Goal: Transaction & Acquisition: Purchase product/service

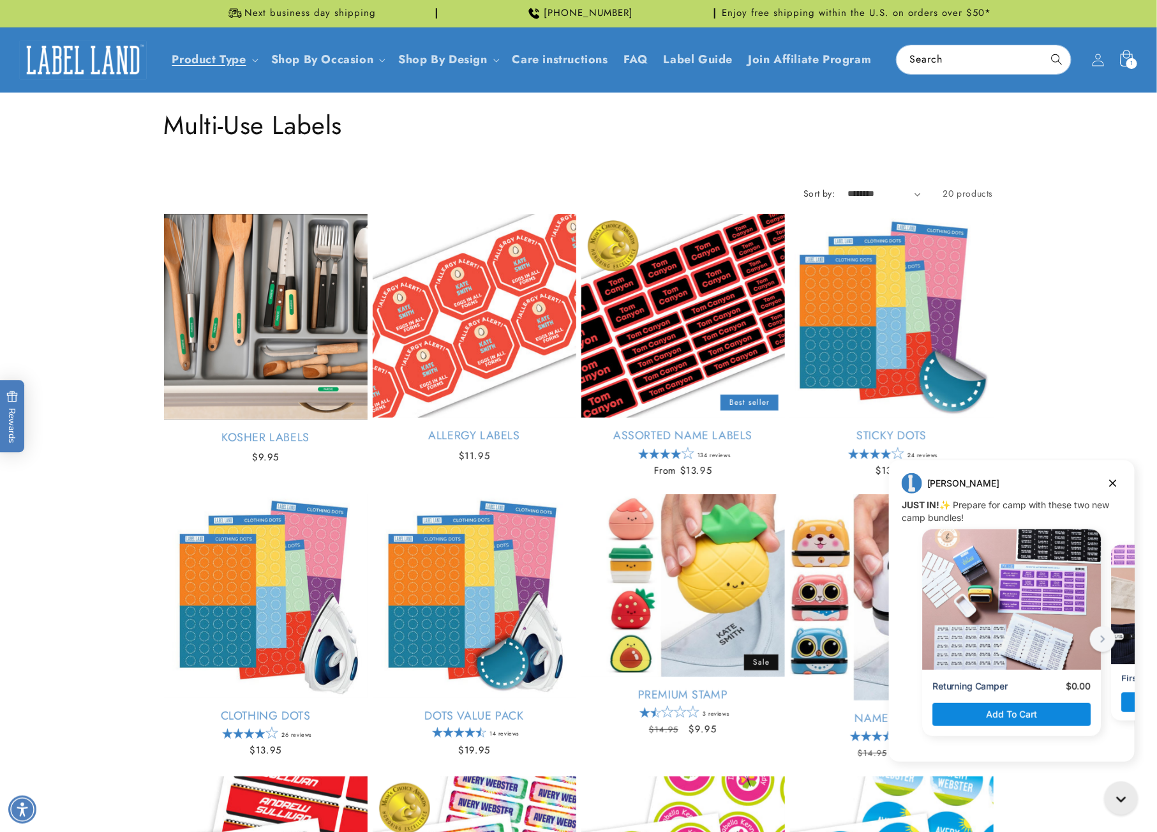
click at [1129, 62] on div "1 1 item" at bounding box center [1132, 63] width 11 height 11
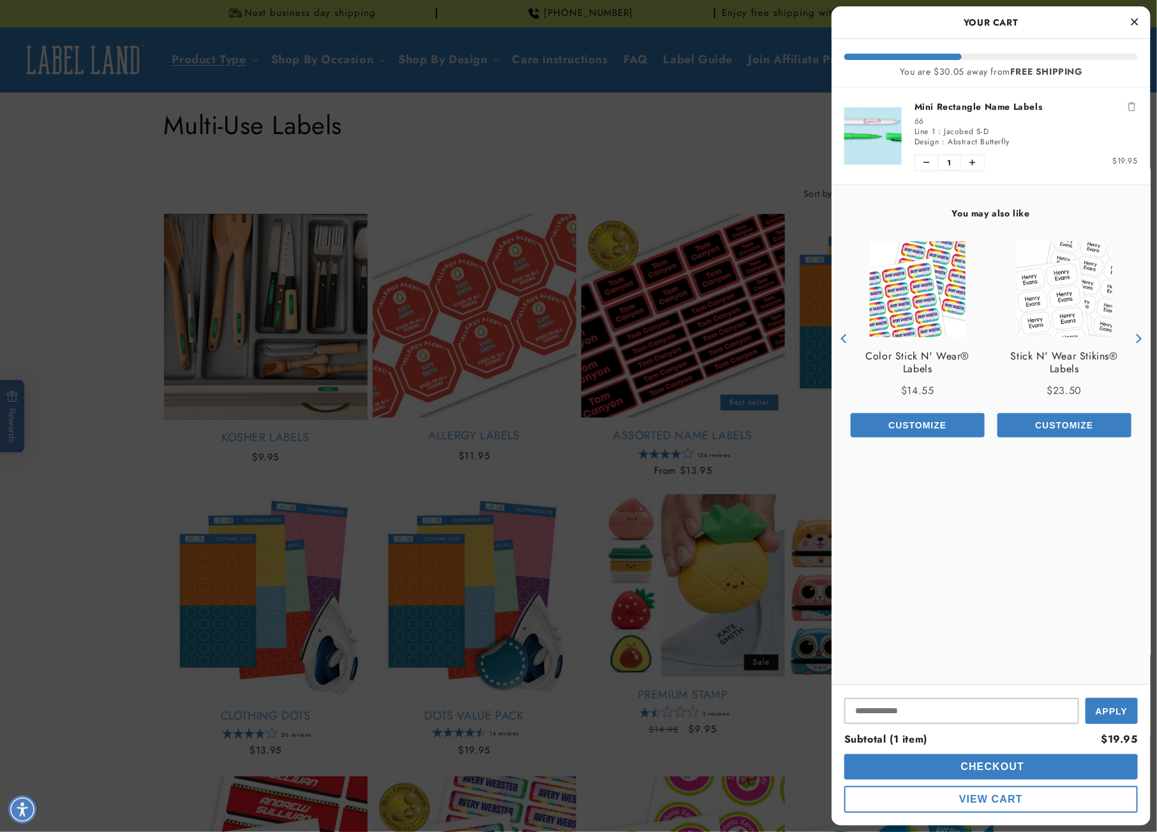
click at [946, 771] on button "Checkout" at bounding box center [992, 767] width 294 height 26
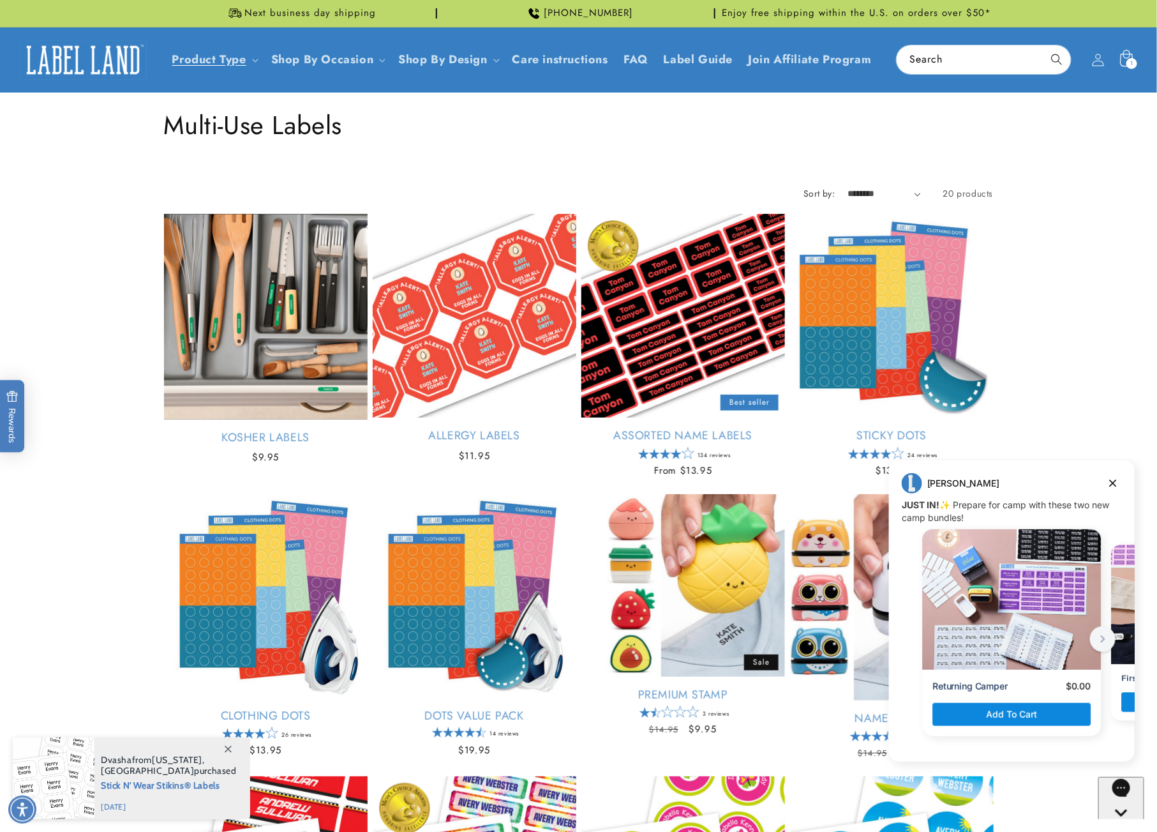
click at [1124, 56] on icon at bounding box center [1126, 58] width 13 height 17
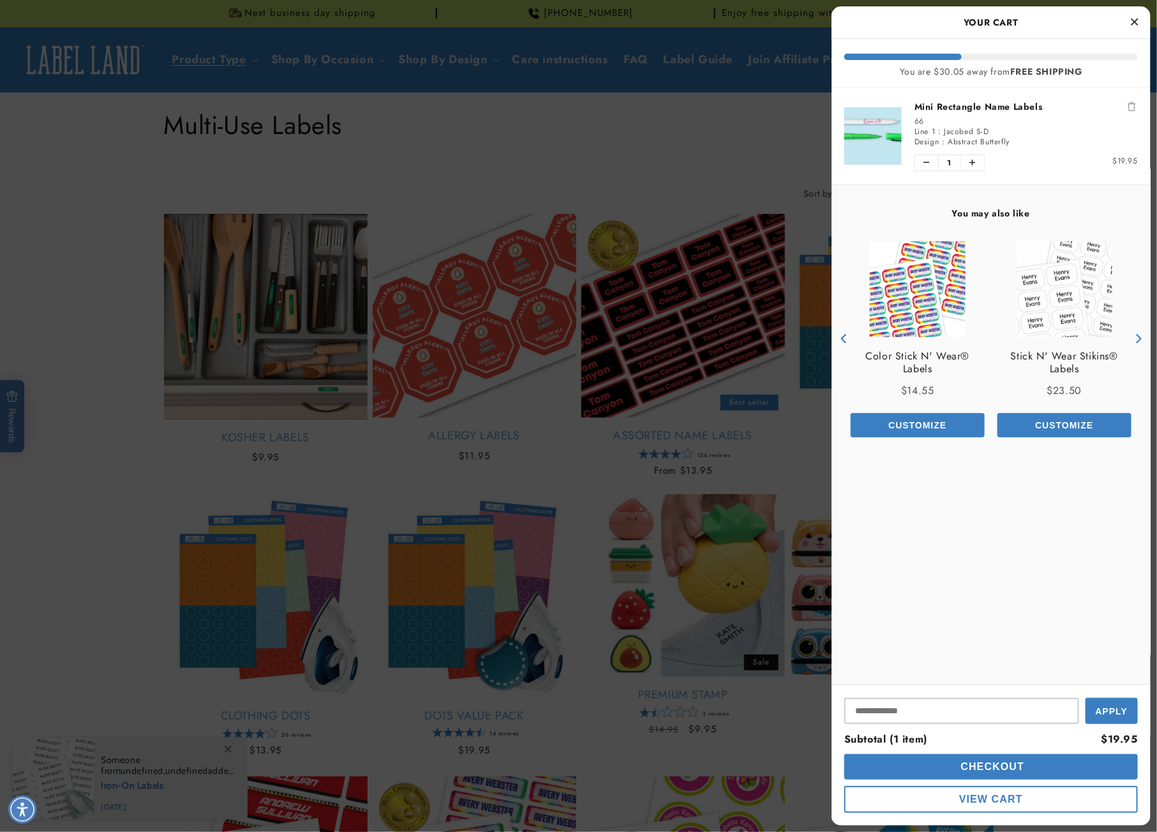
click at [90, 461] on div at bounding box center [578, 416] width 1157 height 832
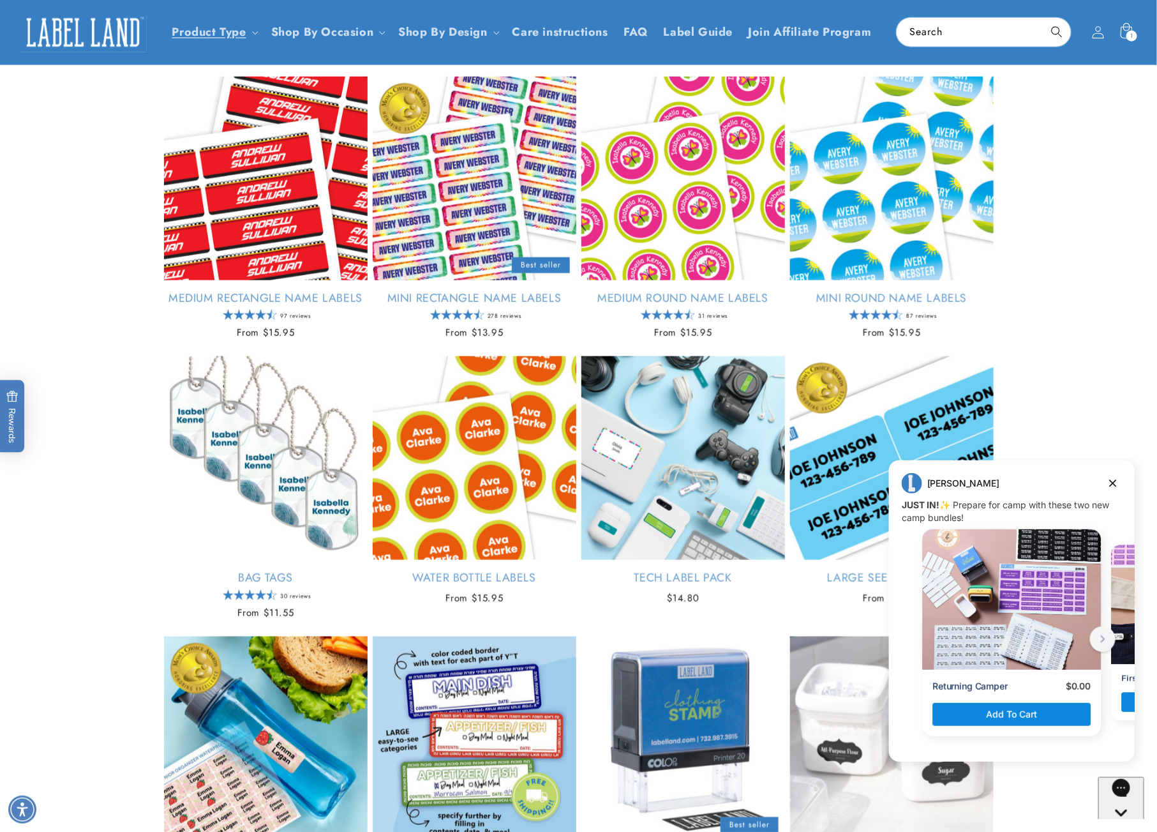
scroll to position [692, 0]
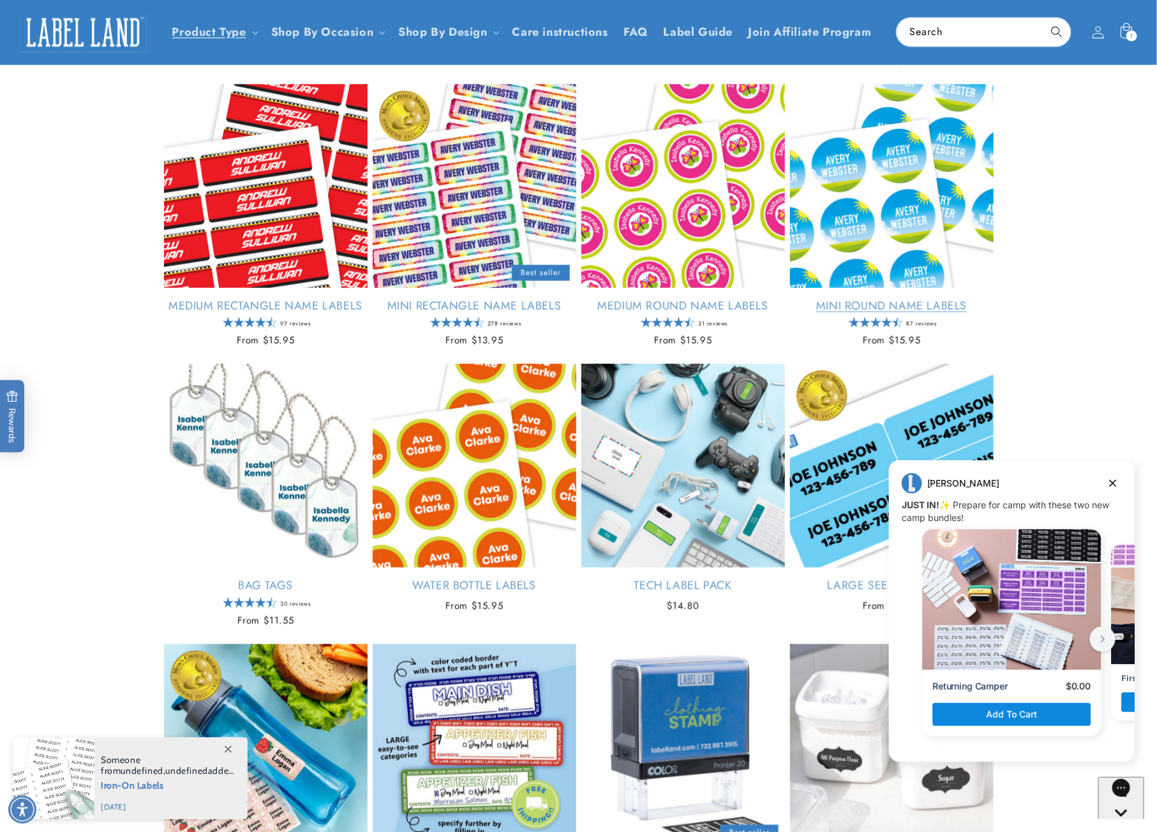
click at [859, 299] on link "Mini Round Name Labels" at bounding box center [892, 306] width 204 height 15
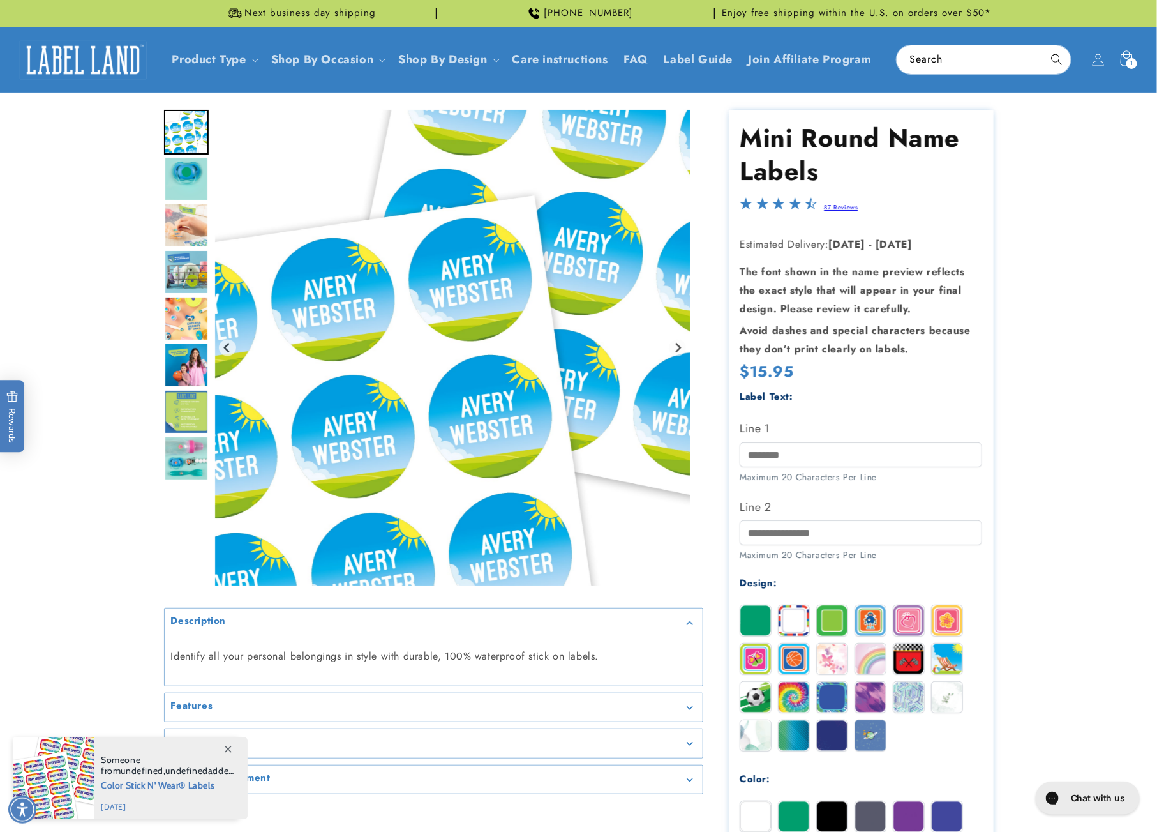
click at [207, 160] on img "Go to slide 2" at bounding box center [186, 178] width 45 height 45
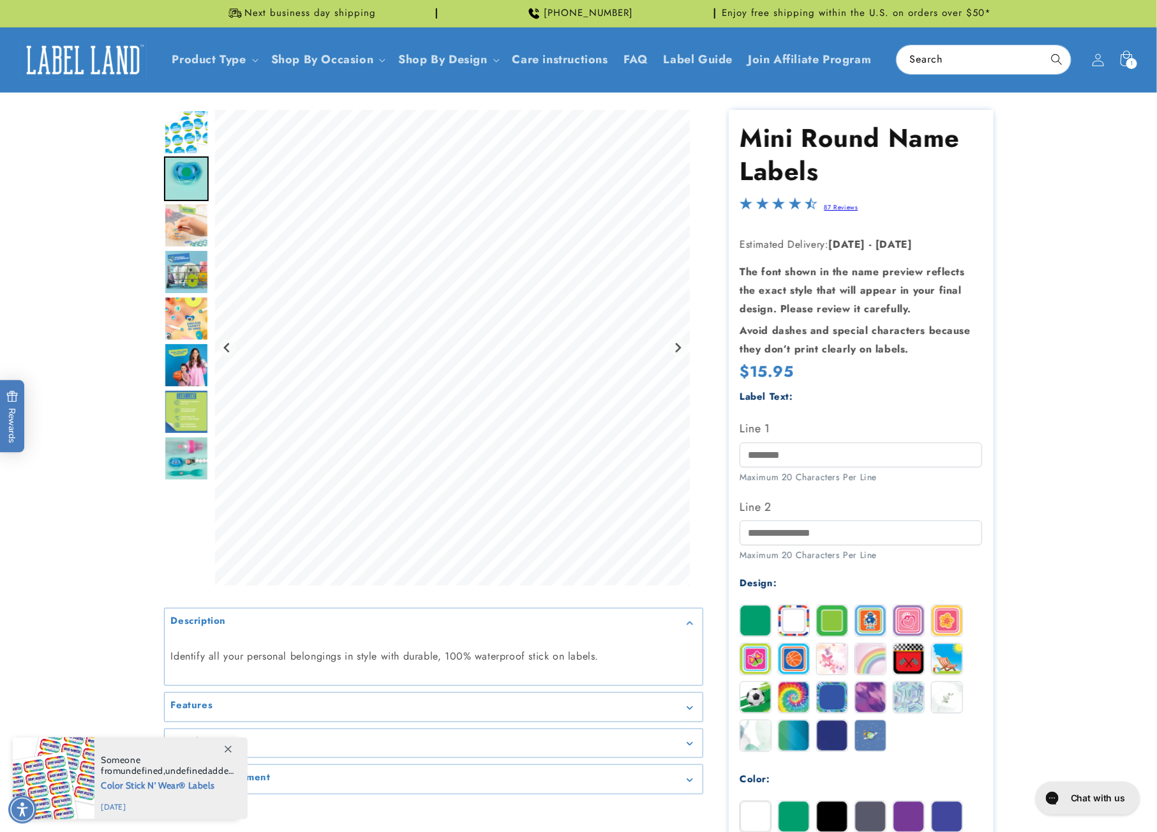
click at [203, 228] on img "Go to slide 3" at bounding box center [186, 225] width 45 height 45
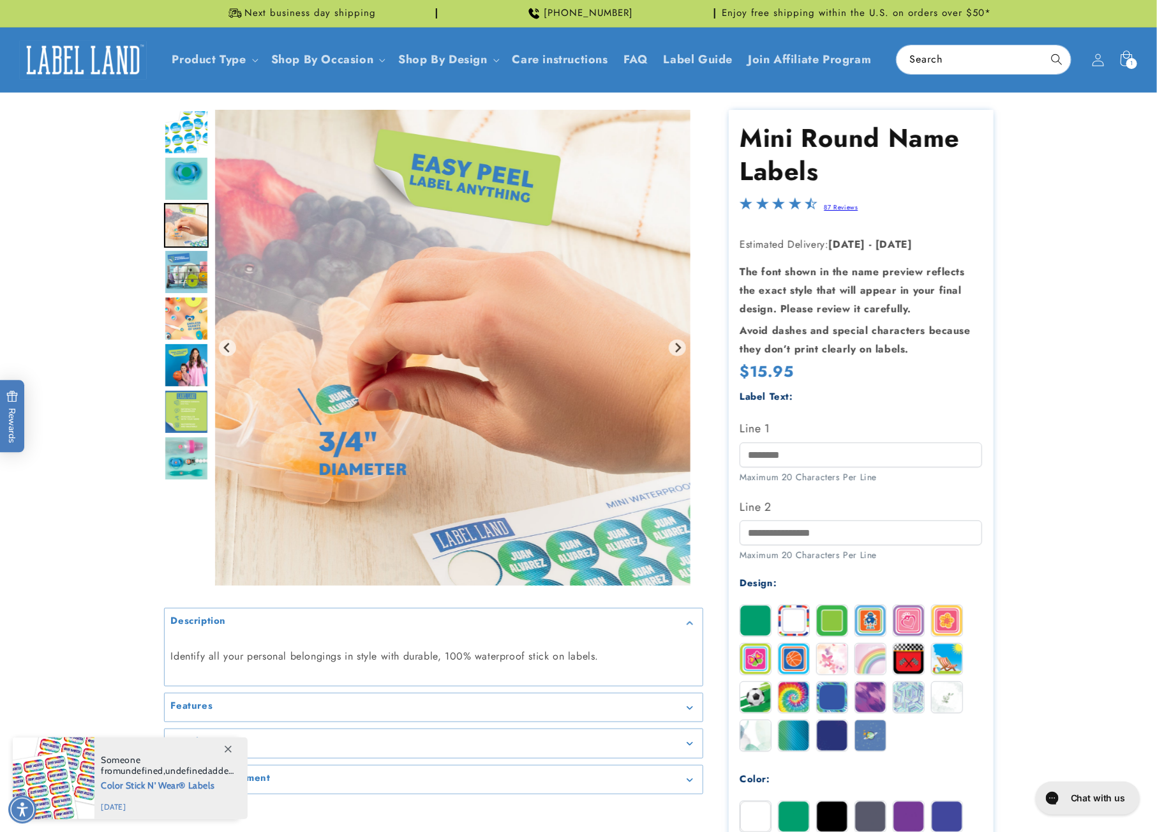
click at [202, 276] on img "Go to slide 4" at bounding box center [186, 272] width 45 height 45
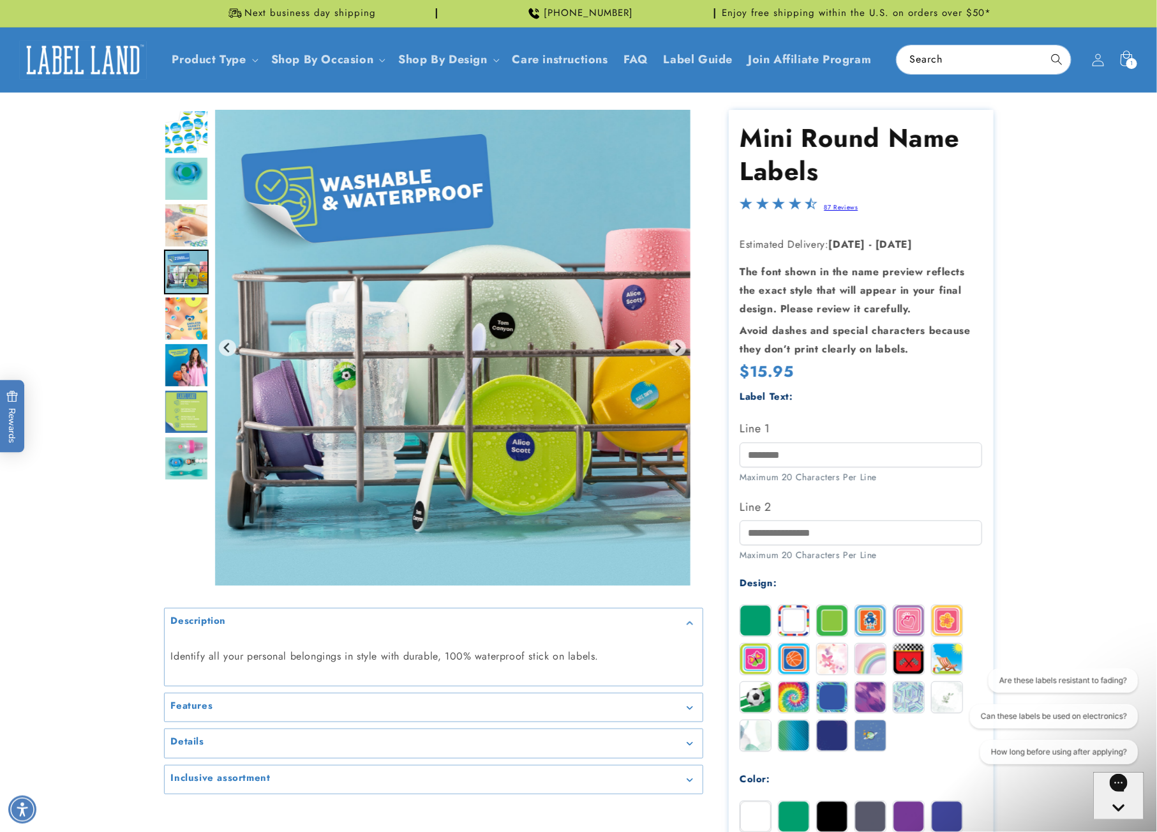
click at [187, 314] on img "Go to slide 5" at bounding box center [186, 318] width 45 height 45
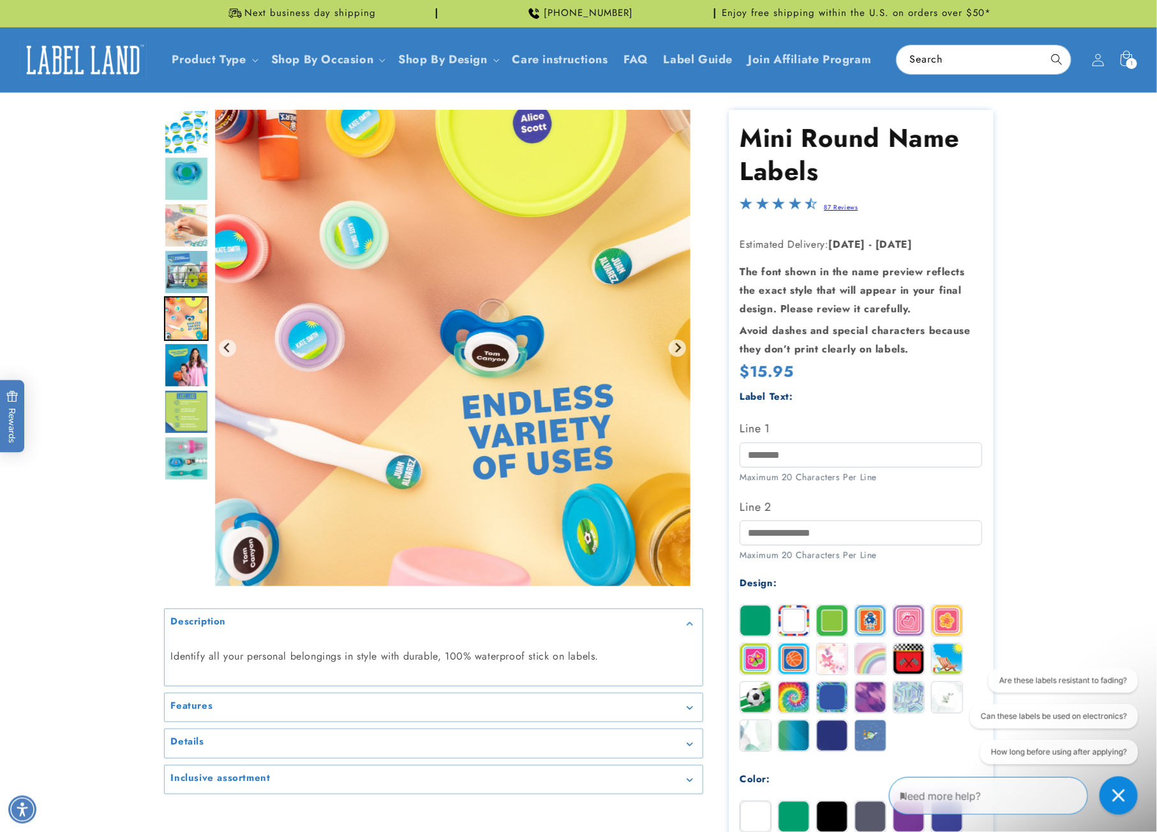
click at [177, 367] on img "Go to slide 6" at bounding box center [186, 365] width 45 height 45
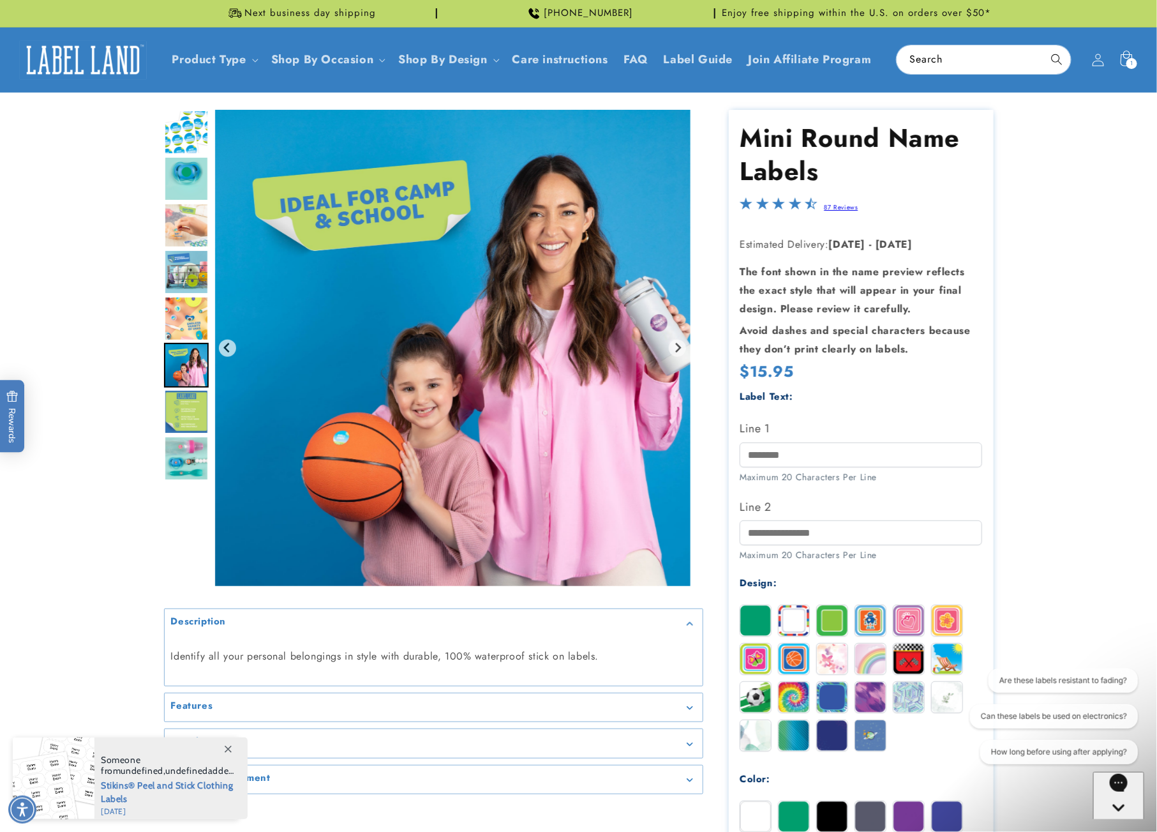
click at [182, 394] on img "Go to slide 7" at bounding box center [186, 411] width 45 height 45
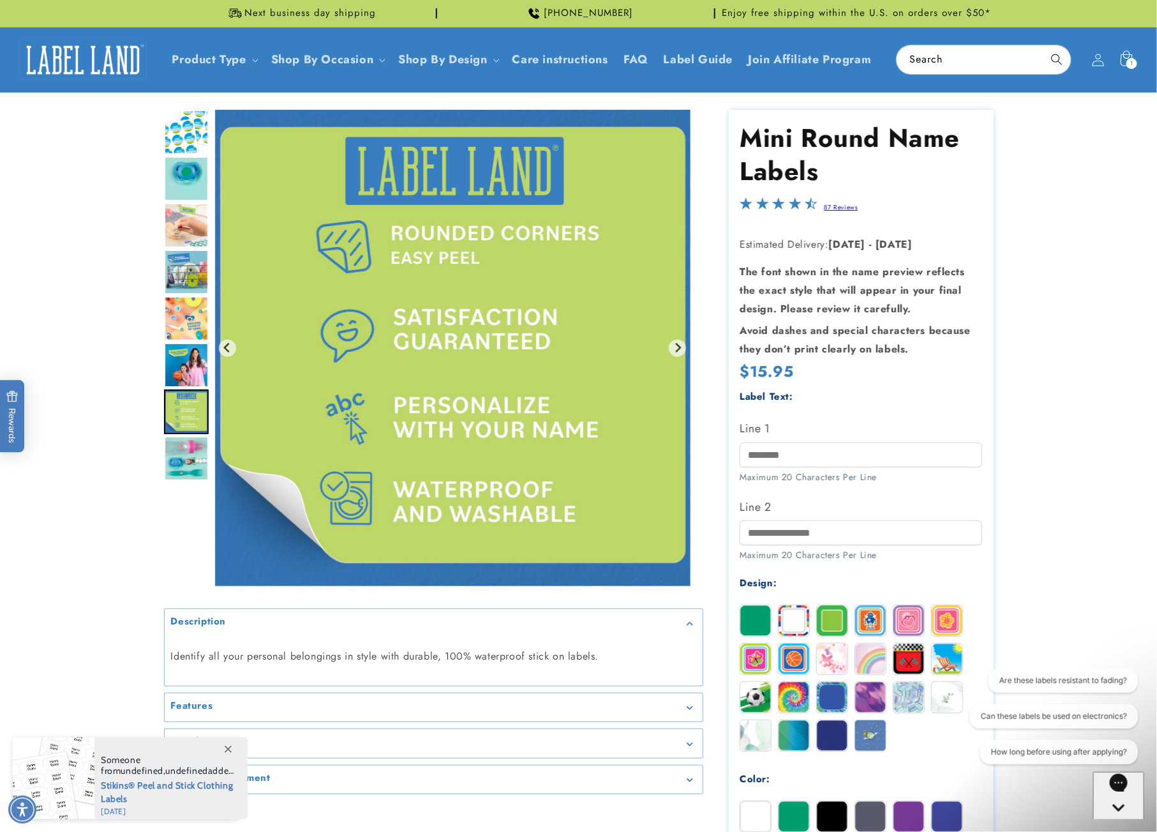
click at [185, 448] on img "Go to slide 8" at bounding box center [186, 458] width 45 height 45
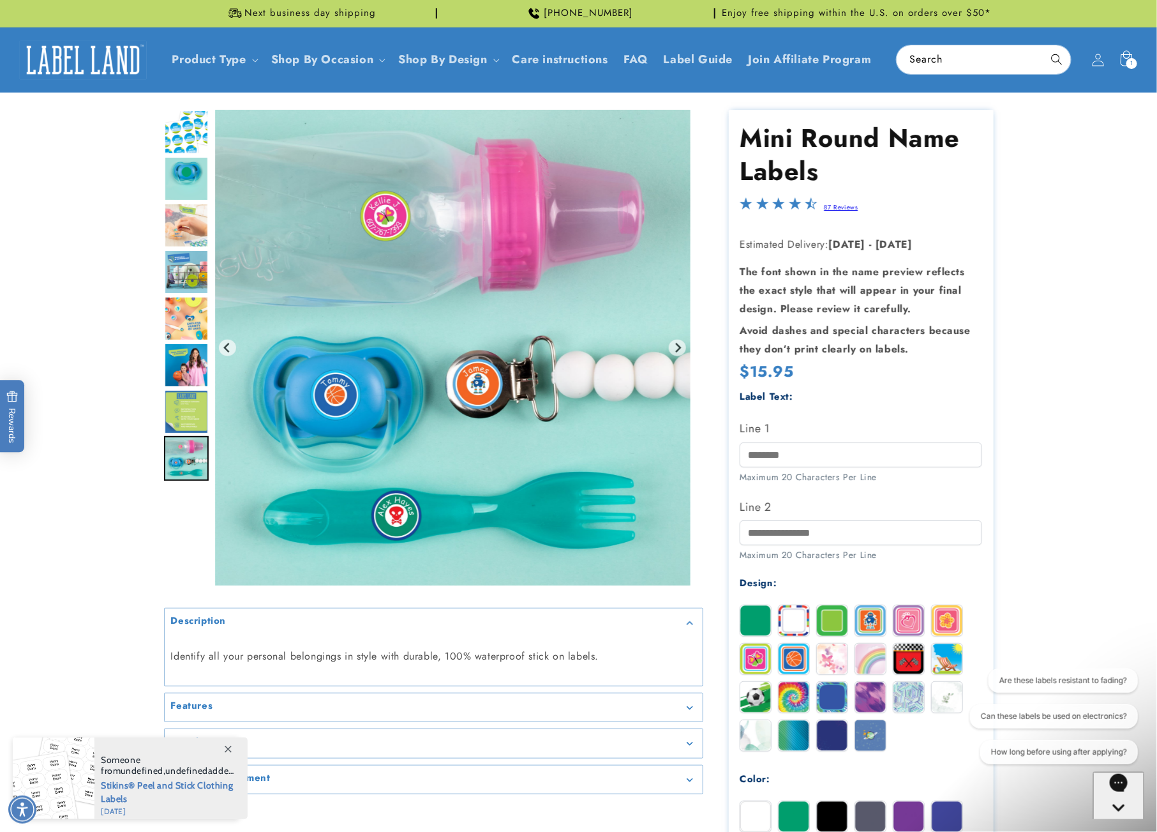
click at [176, 135] on img "Go to slide 1" at bounding box center [186, 132] width 45 height 45
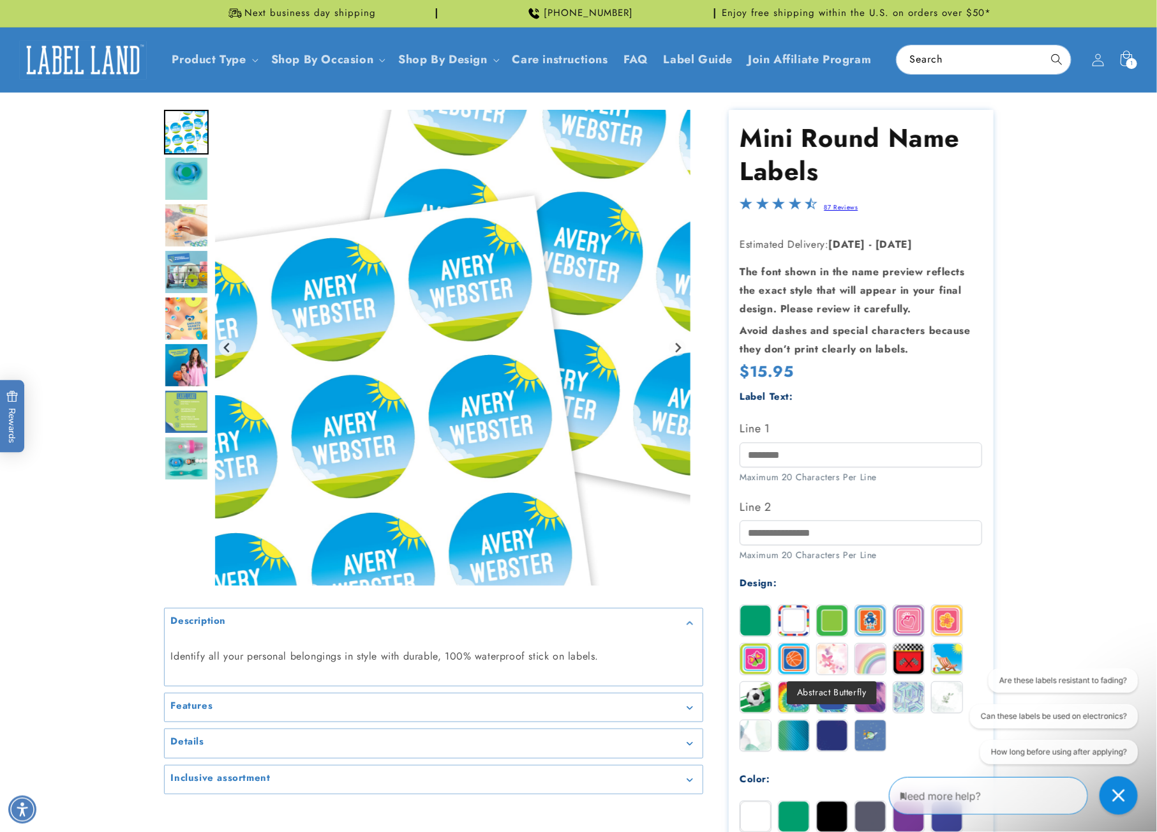
click at [833, 670] on img at bounding box center [832, 658] width 31 height 31
